Goal: Information Seeking & Learning: Learn about a topic

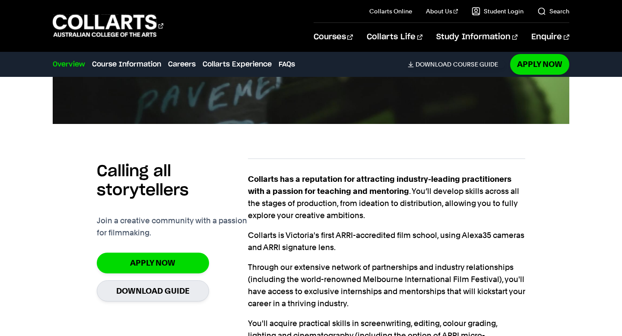
scroll to position [649, 0]
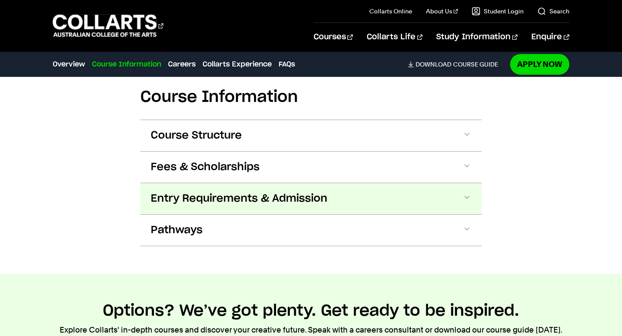
click at [202, 193] on span "Entry Requirements & Admission" at bounding box center [239, 199] width 177 height 14
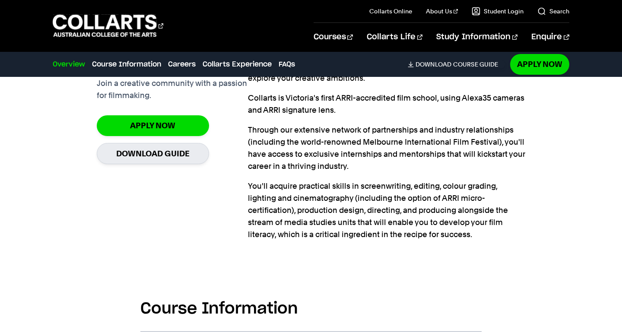
scroll to position [940, 0]
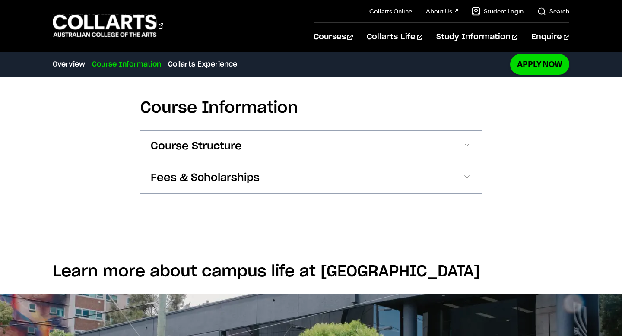
scroll to position [515, 0]
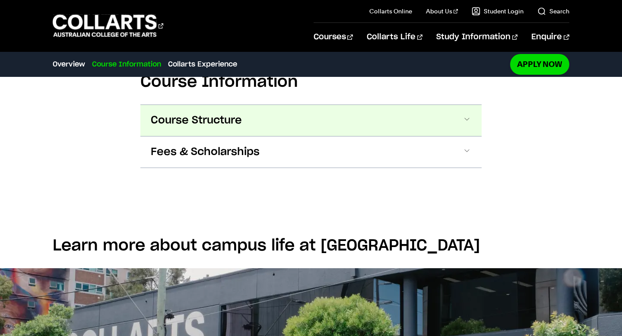
click at [170, 124] on span "Course Structure" at bounding box center [196, 121] width 91 height 14
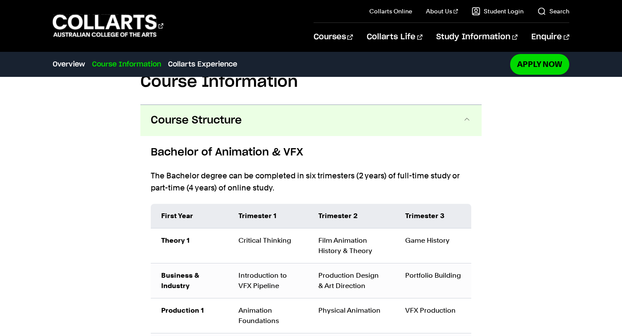
scroll to position [542, 0]
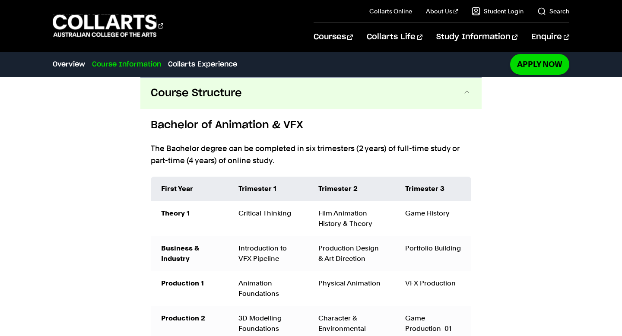
click at [164, 96] on span "Course Structure" at bounding box center [196, 93] width 91 height 14
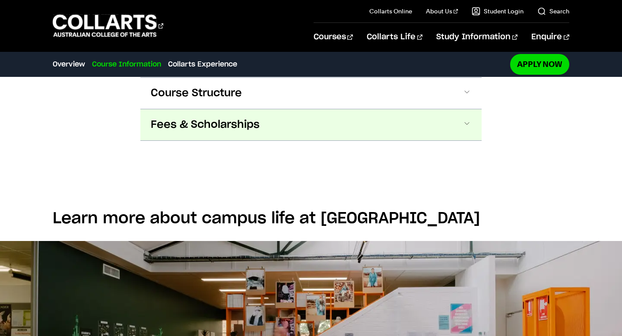
click at [182, 115] on button "Fees & Scholarships" at bounding box center [310, 124] width 341 height 31
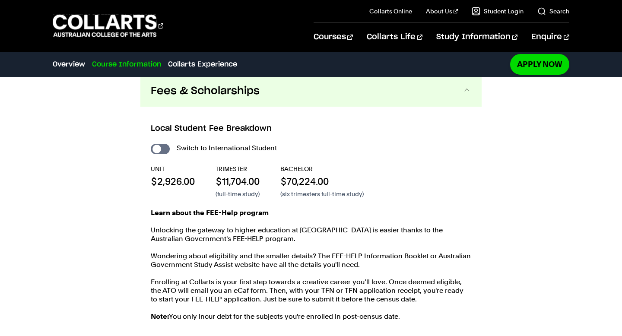
scroll to position [571, 0]
